Goal: Transaction & Acquisition: Purchase product/service

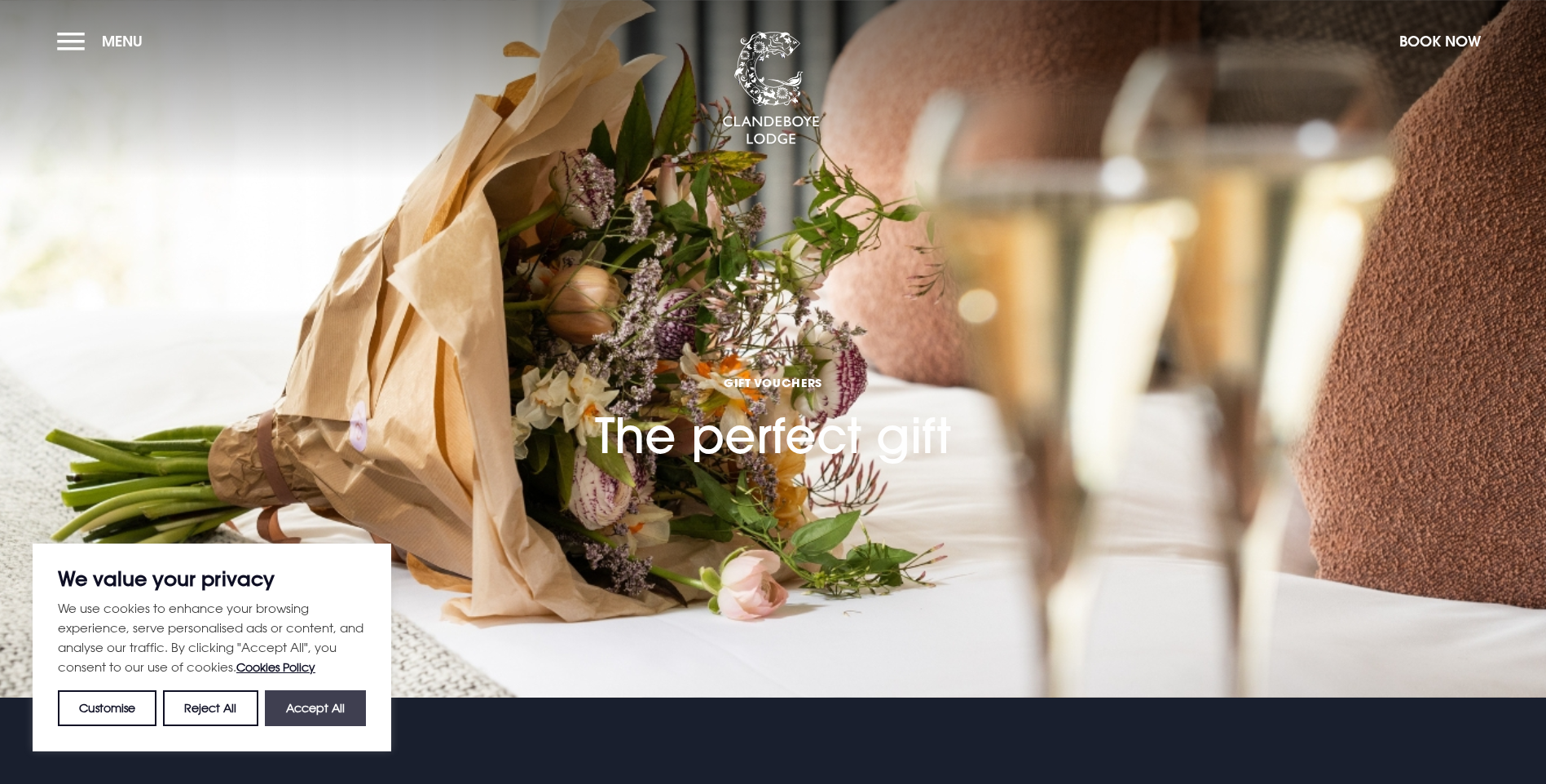
click at [320, 716] on button "Accept All" at bounding box center [315, 708] width 101 height 36
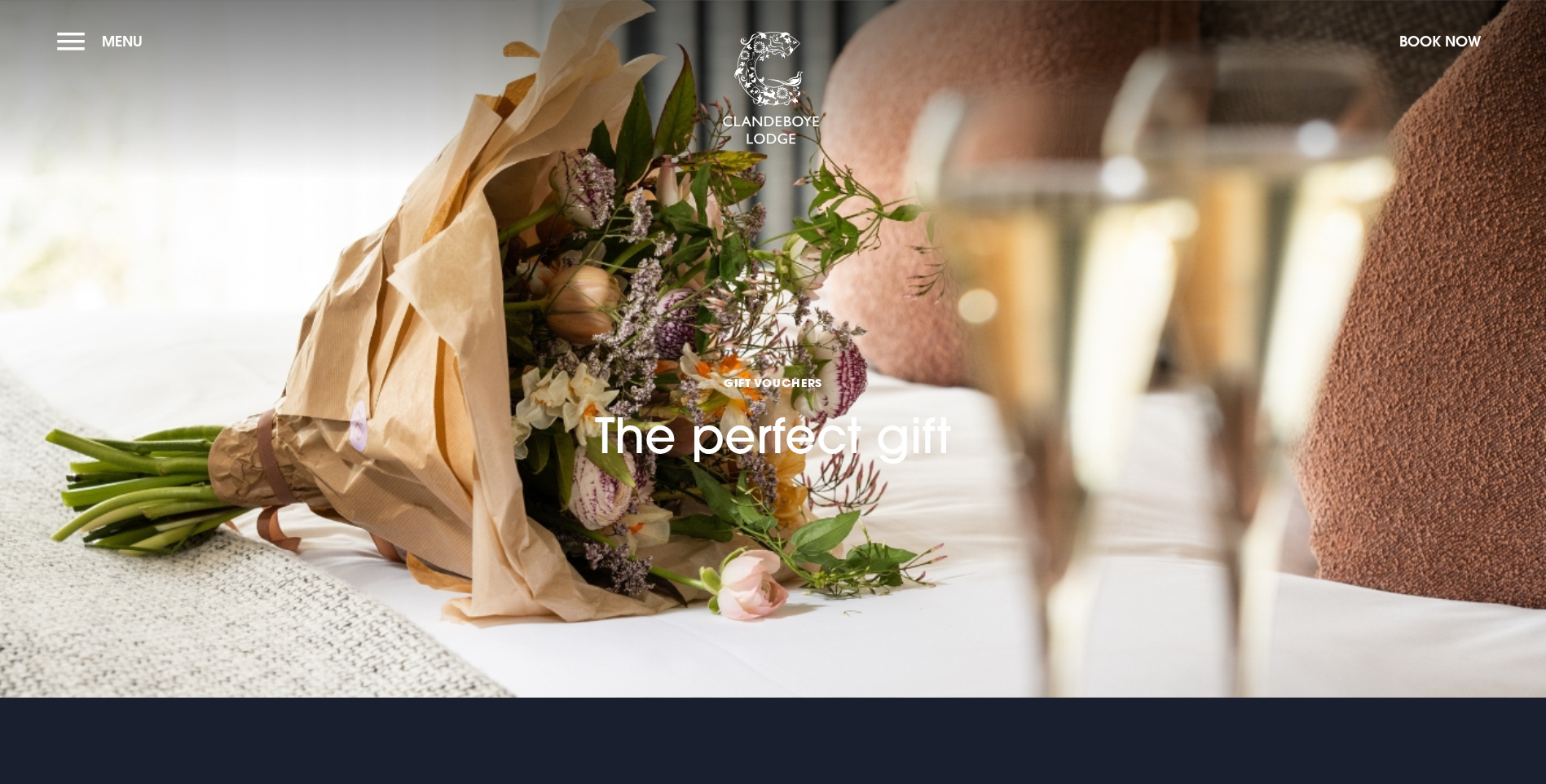
checkbox input "true"
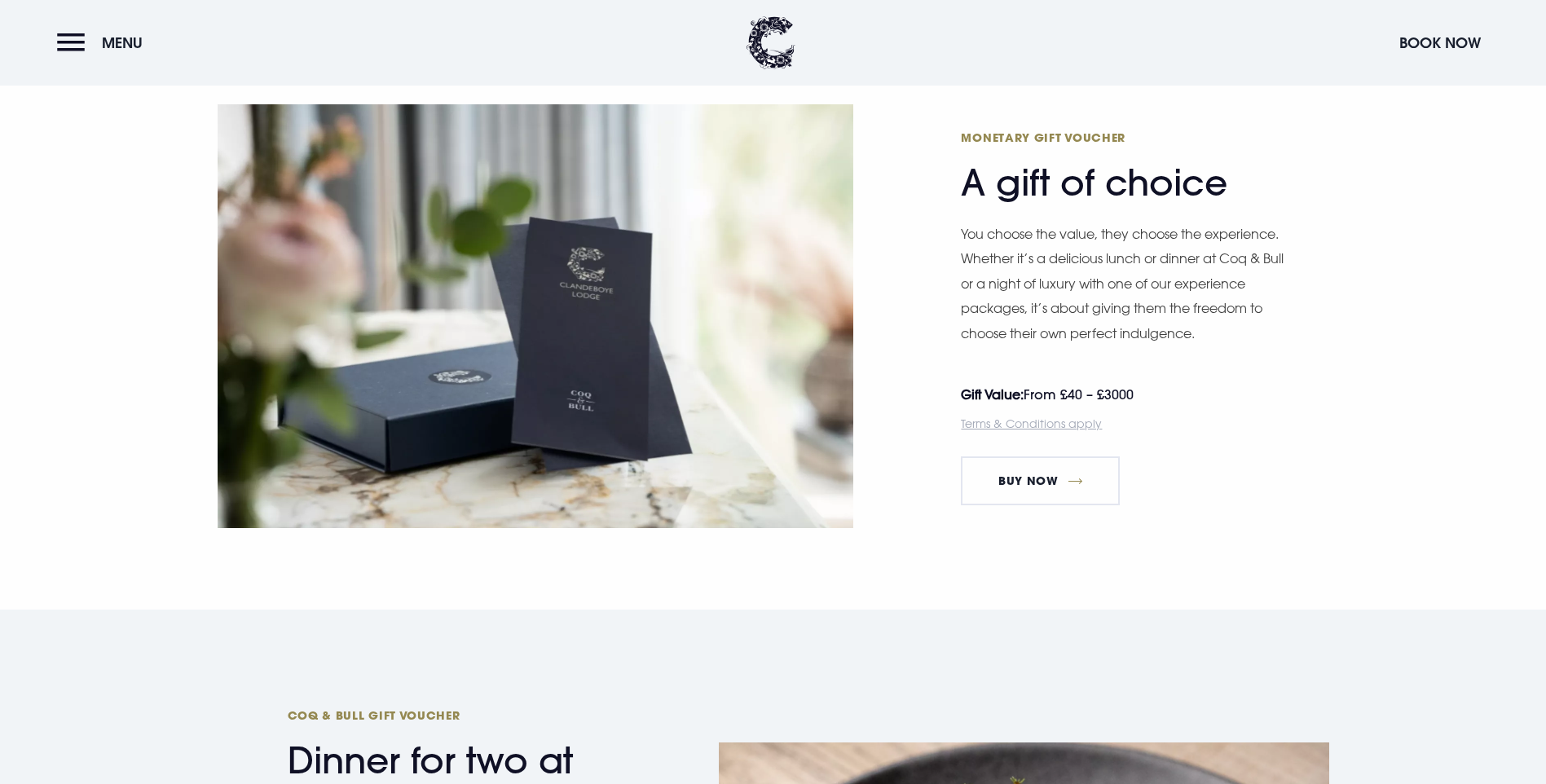
scroll to position [1141, 0]
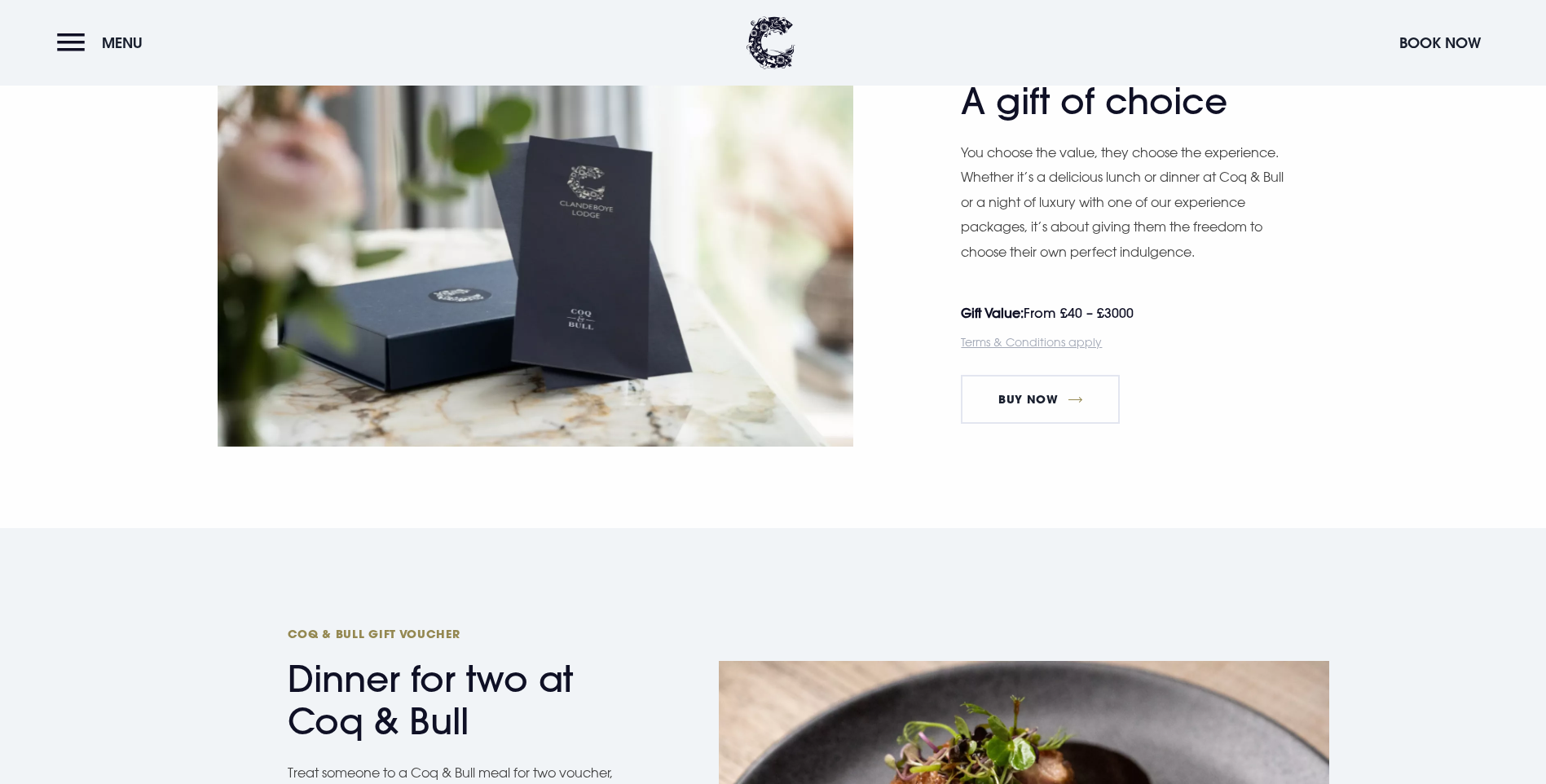
drag, startPoint x: 1116, startPoint y: 316, endPoint x: 1160, endPoint y: 316, distance: 44.0
click at [1160, 316] on p "Gift Value: From £40 – £3000" at bounding box center [1120, 312] width 318 height 24
drag, startPoint x: 1160, startPoint y: 316, endPoint x: 1175, endPoint y: 325, distance: 17.5
click at [1178, 327] on aside "Gift Value: From £40 – £3000 Terms & Conditions apply" at bounding box center [1145, 327] width 368 height 54
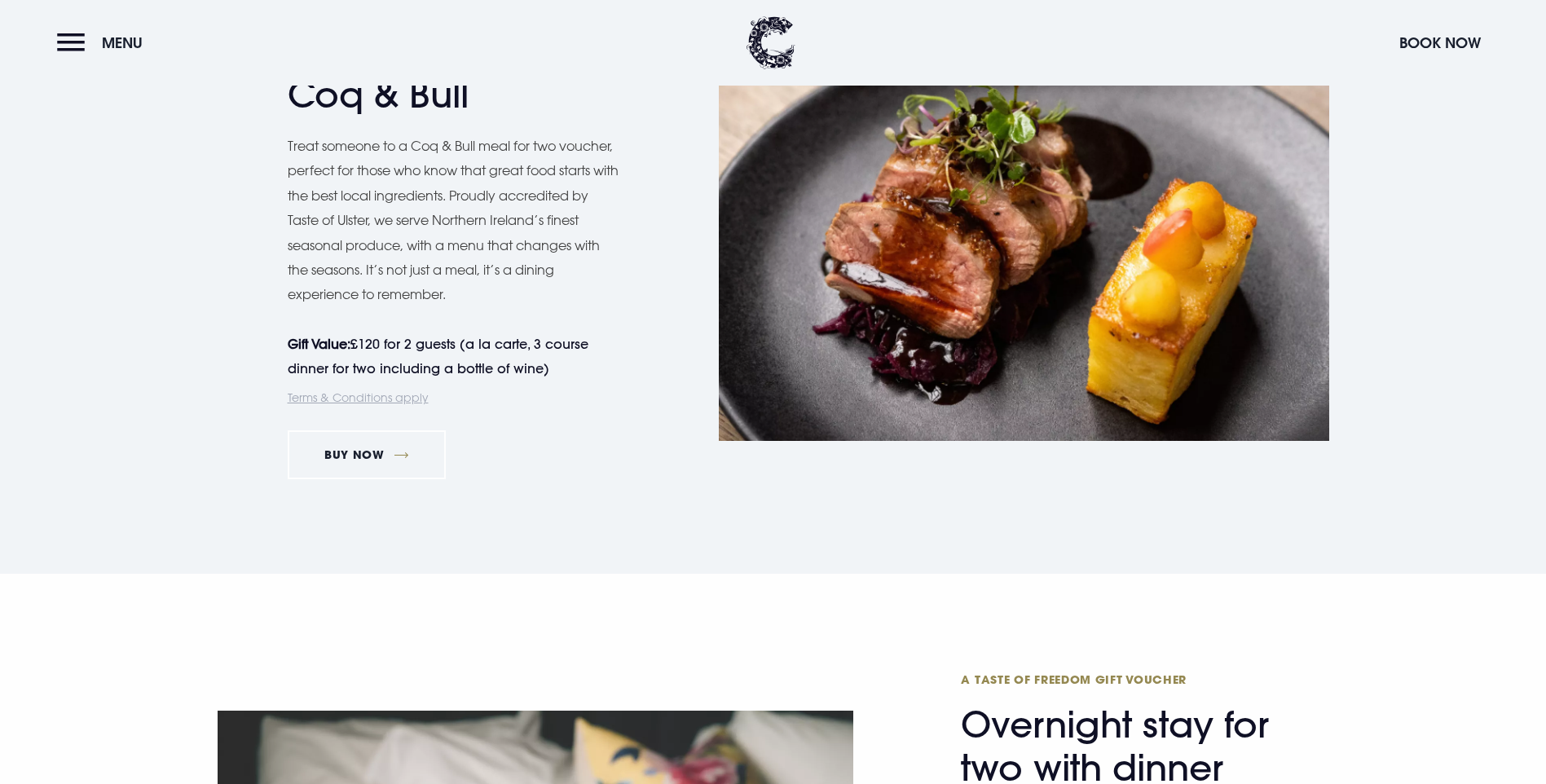
scroll to position [1701, 0]
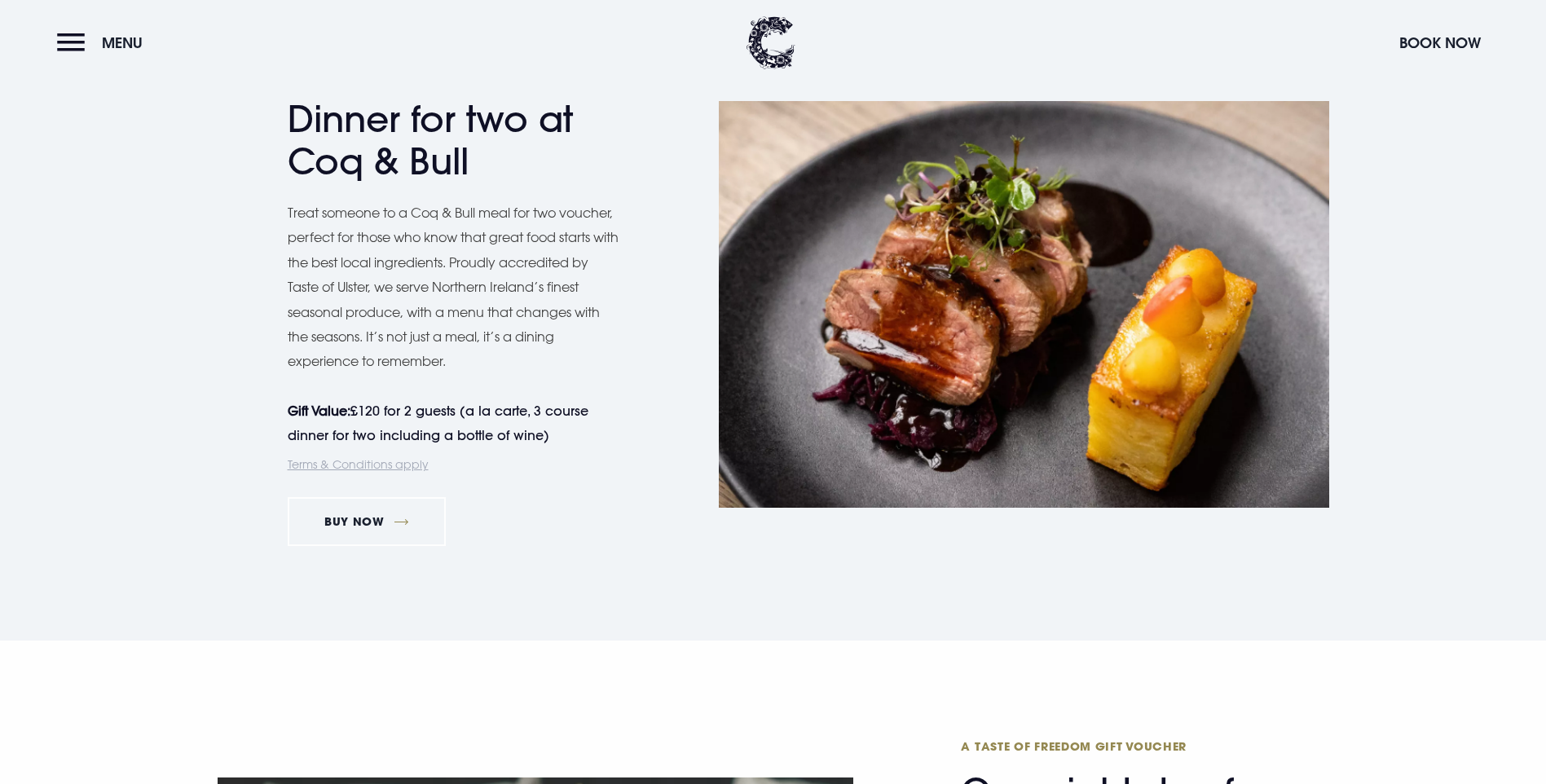
click at [595, 577] on div "Coq & Bull Gift Voucher Dinner for two at Coq & Bull Treat someone to a Coq & B…" at bounding box center [773, 304] width 1546 height 672
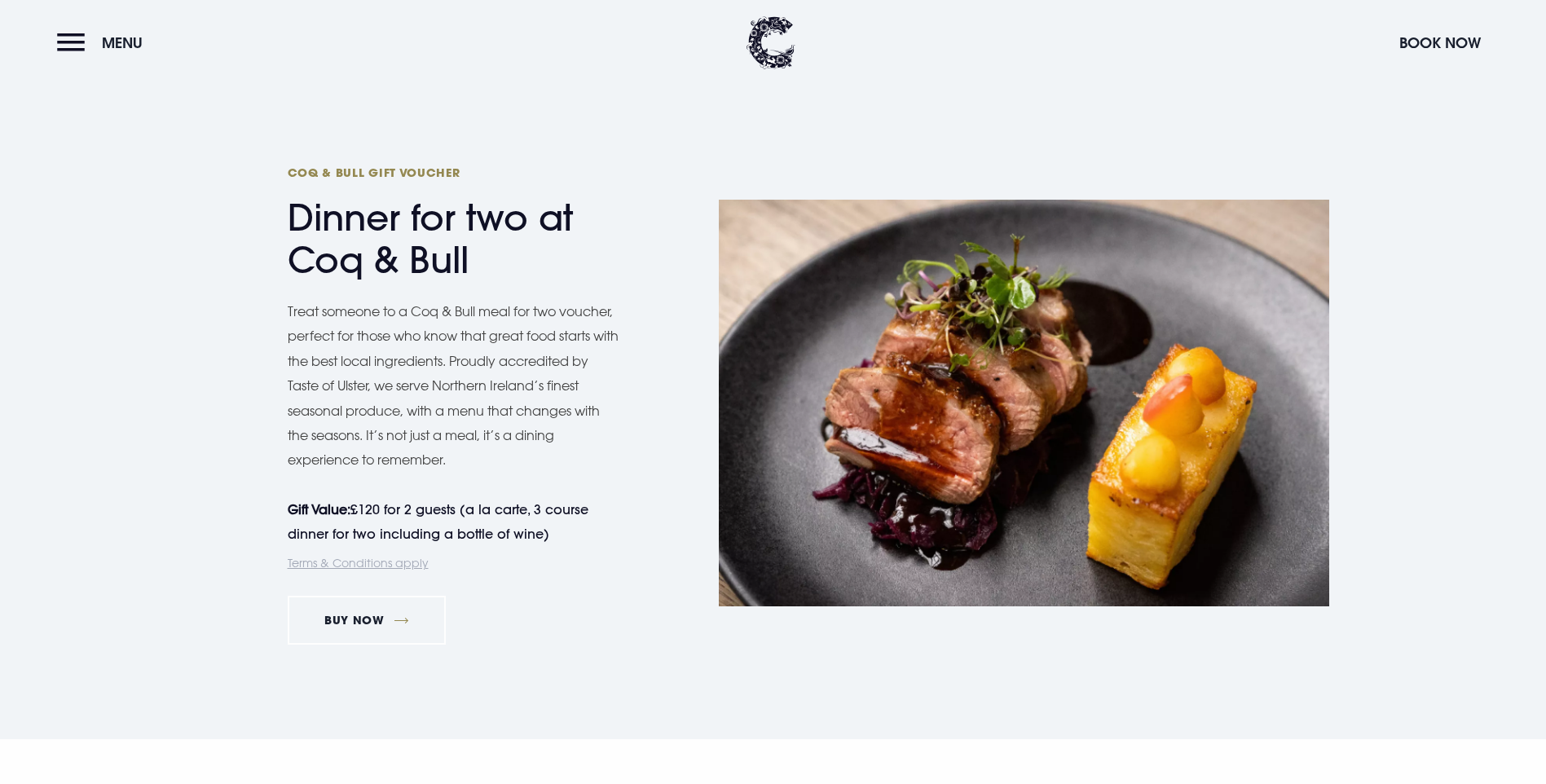
scroll to position [1619, 0]
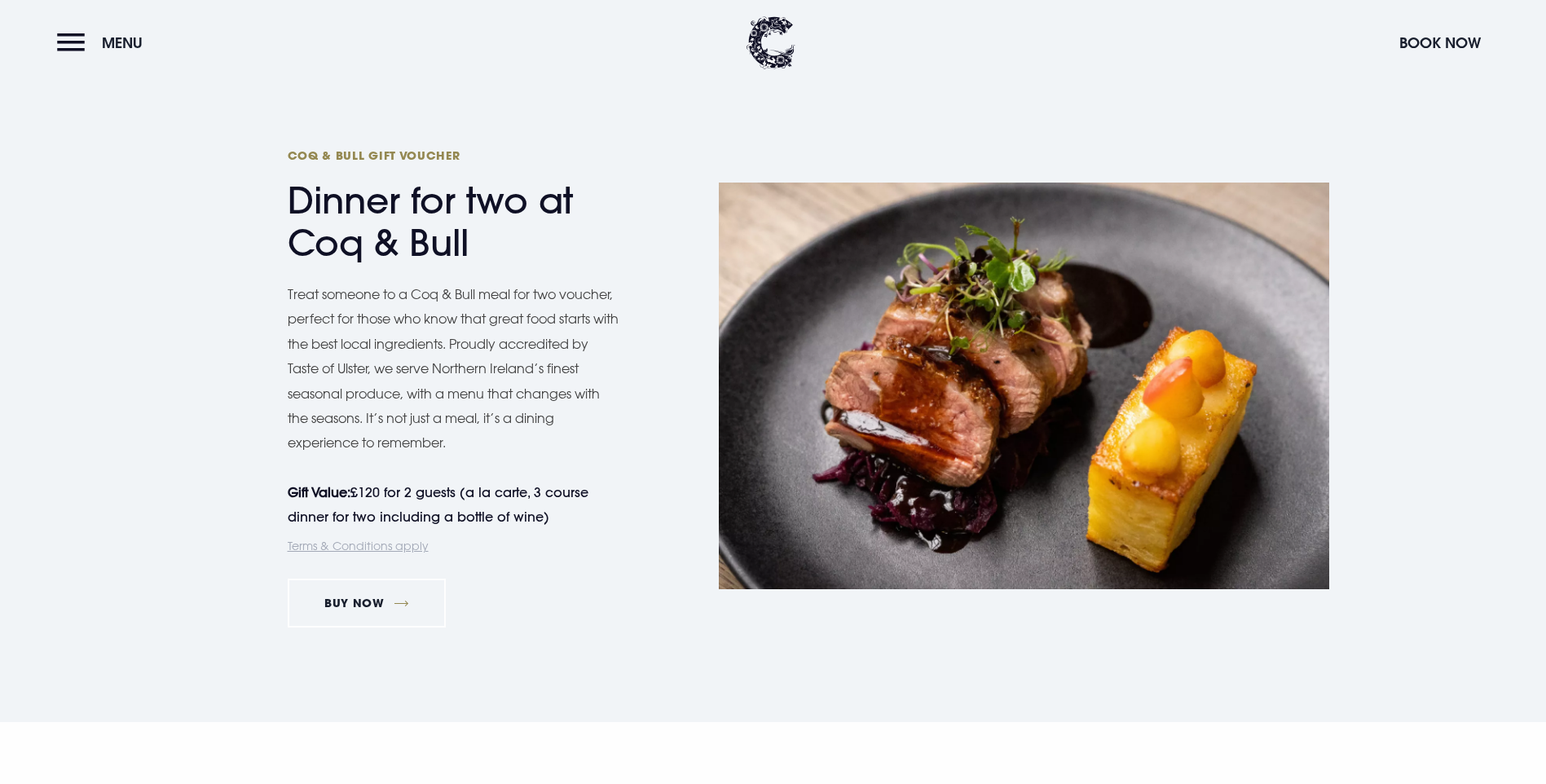
click at [589, 608] on div "Coq & Bull Gift Voucher Dinner for two at Coq & Bull Treat someone to a Coq & B…" at bounding box center [459, 386] width 342 height 510
click at [336, 548] on link "Terms & Conditions apply" at bounding box center [358, 544] width 141 height 13
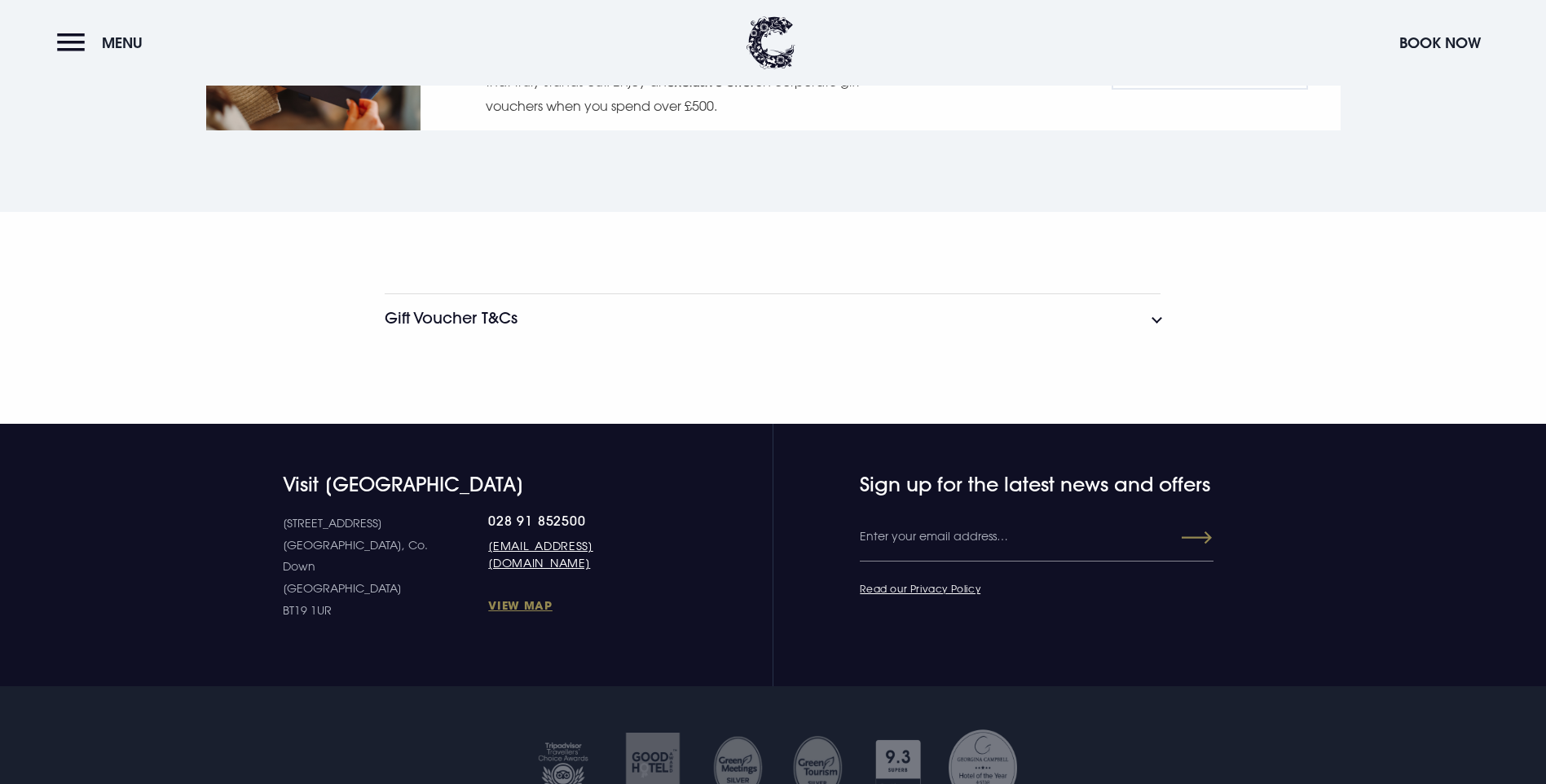
scroll to position [3210, 0]
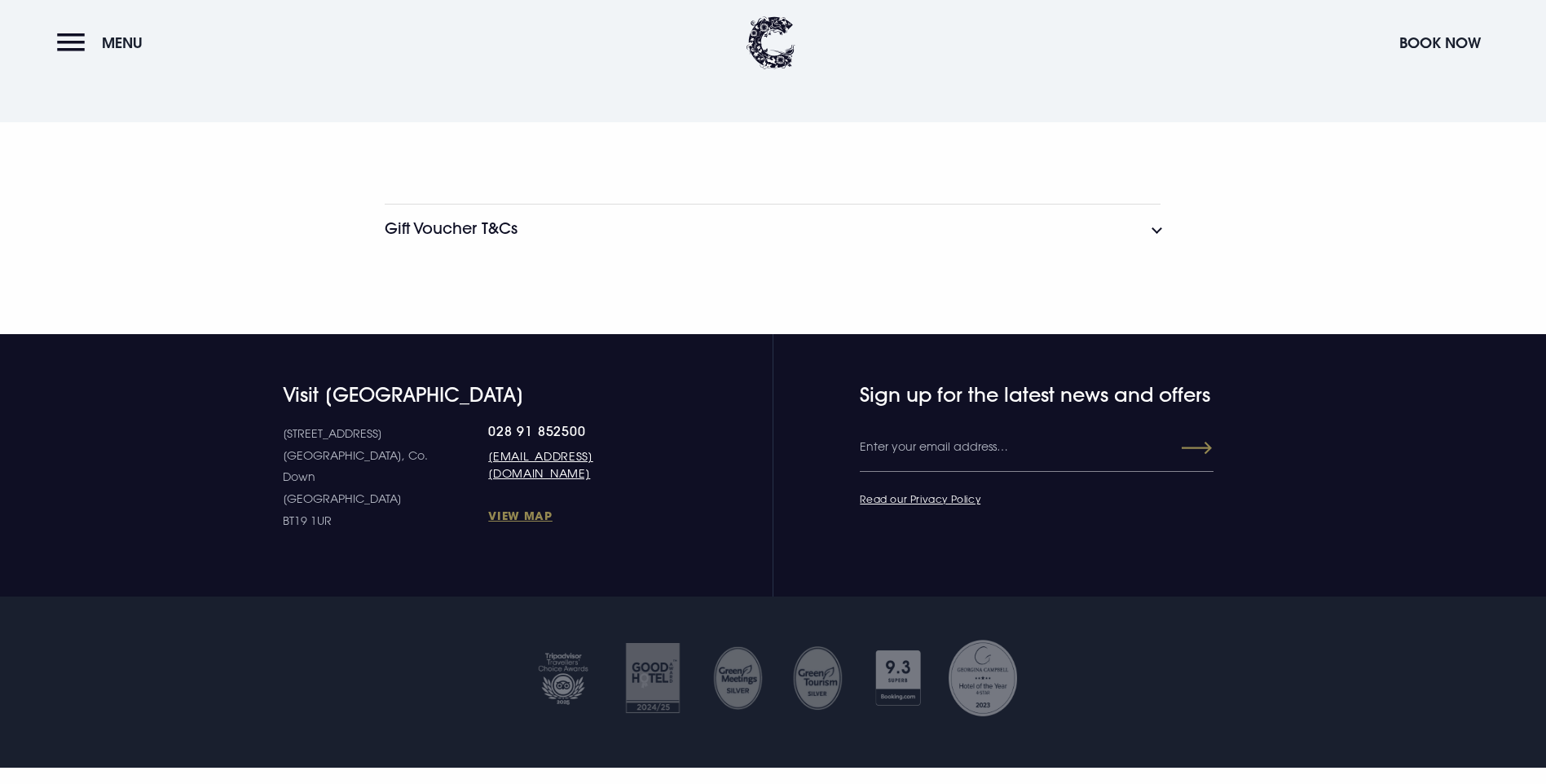
click at [648, 227] on button "Gift Voucher T&Cs" at bounding box center [773, 228] width 776 height 49
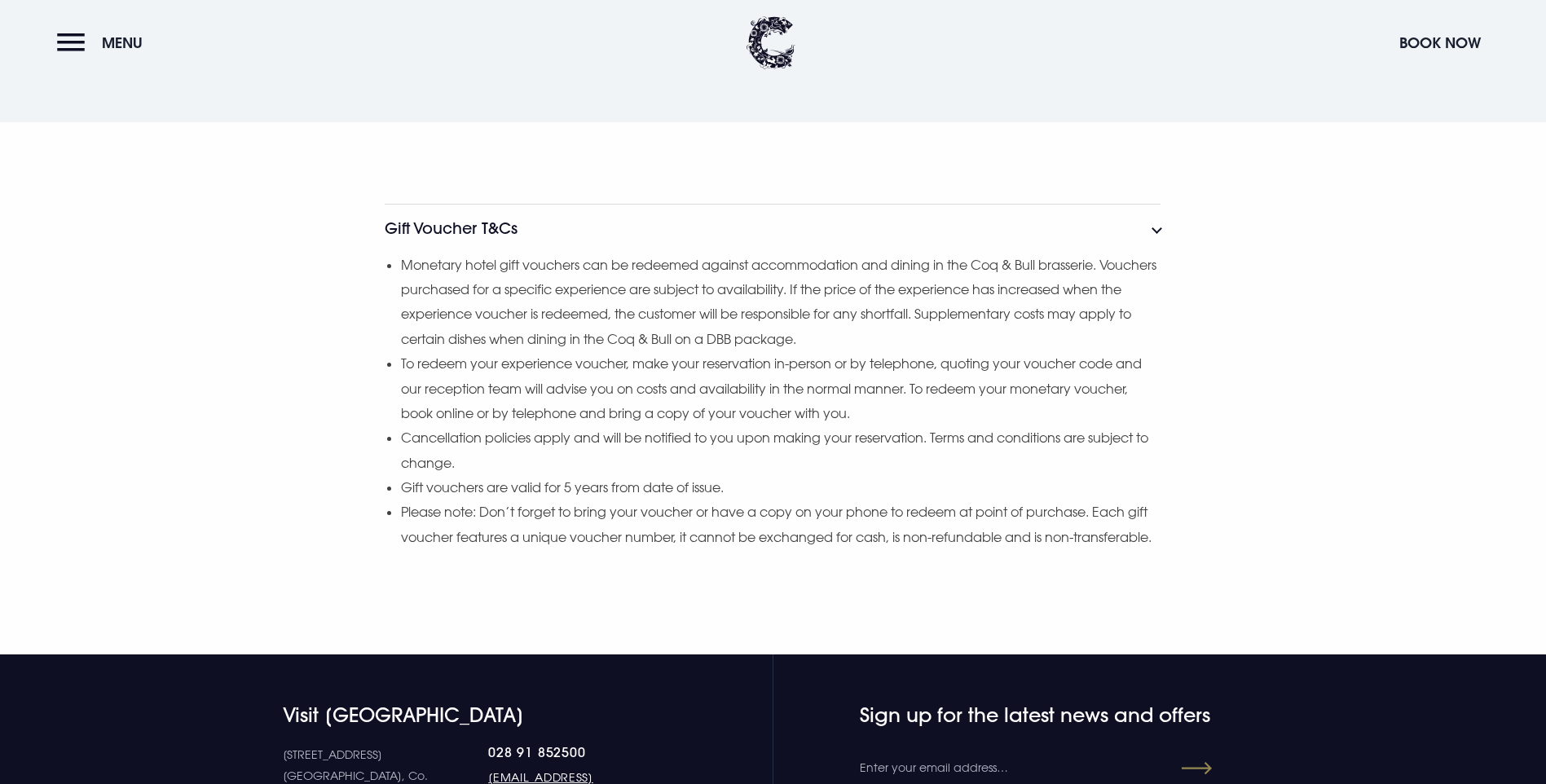
click at [662, 242] on button "Gift Voucher T&Cs" at bounding box center [773, 228] width 776 height 49
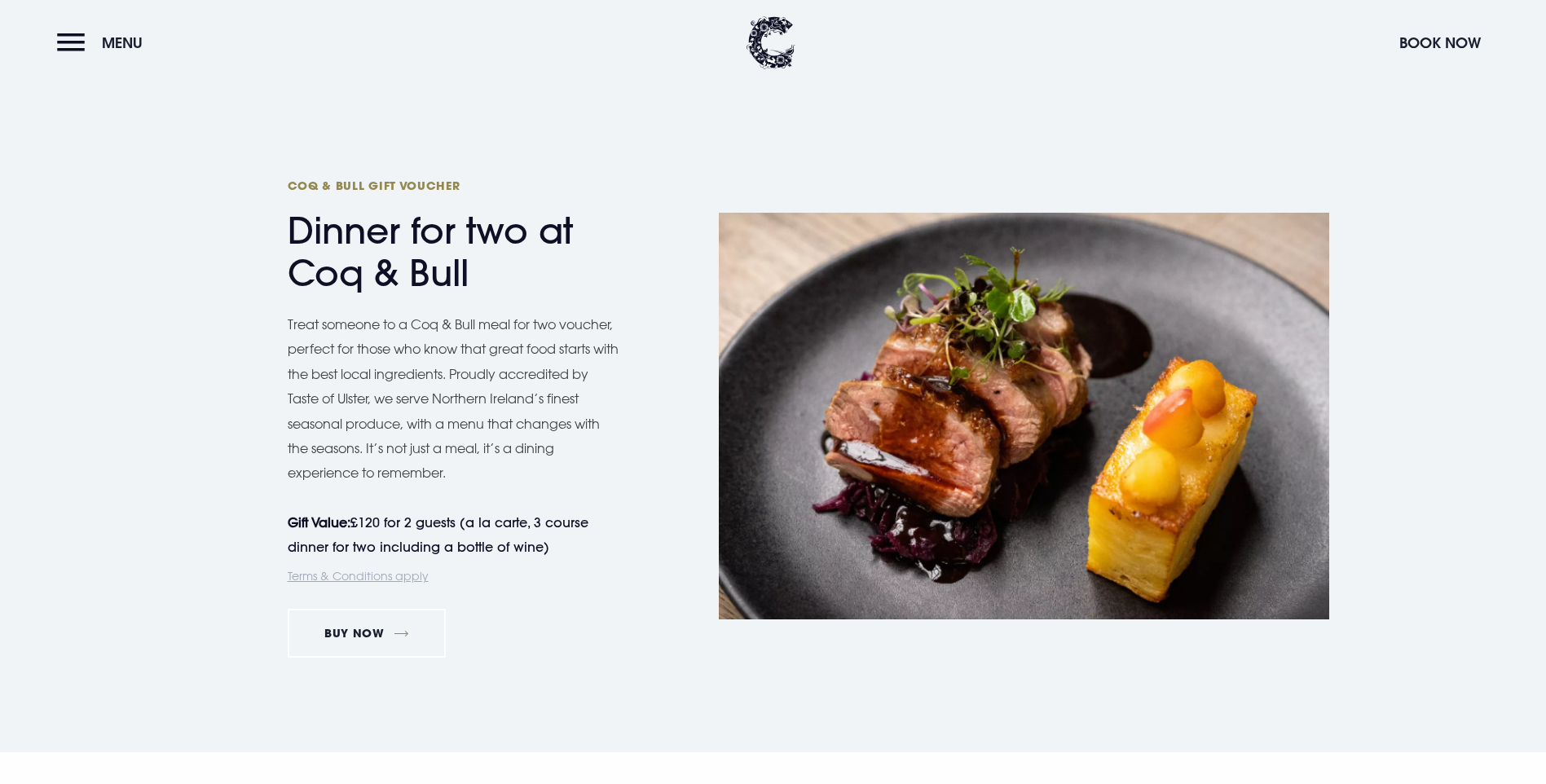
scroll to position [1580, 0]
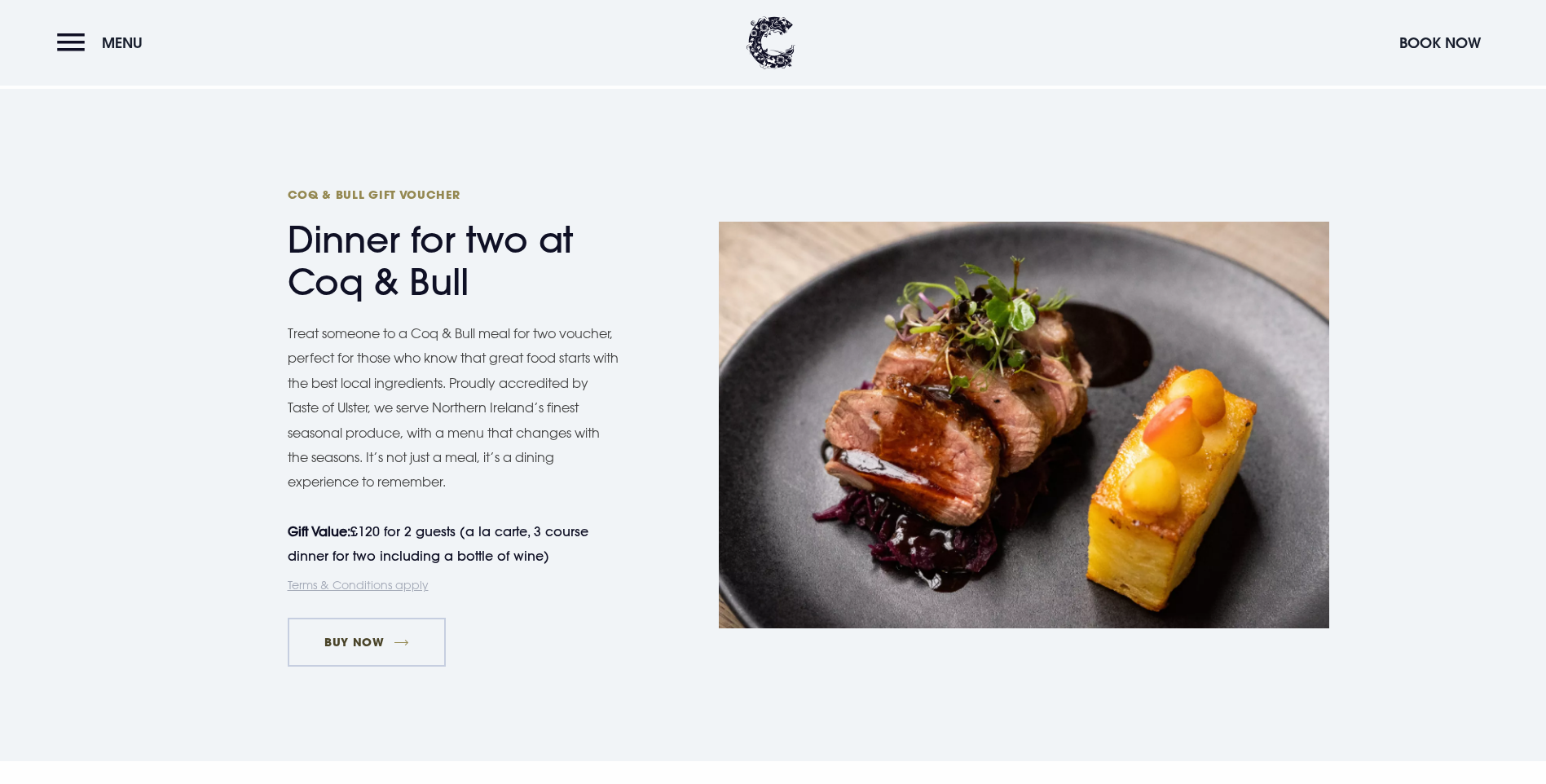
click at [379, 640] on link "Buy Now" at bounding box center [367, 642] width 159 height 49
